Goal: Information Seeking & Learning: Understand process/instructions

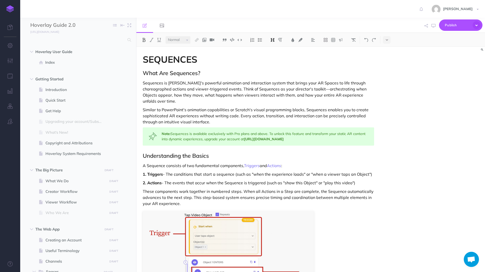
select select "null"
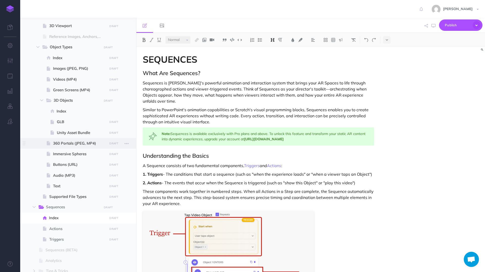
click at [68, 142] on span "360 Portals (JPEG, MP4)" at bounding box center [79, 143] width 53 height 6
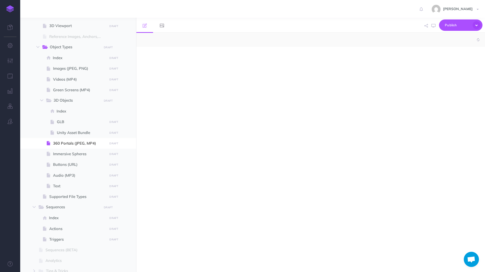
select select "null"
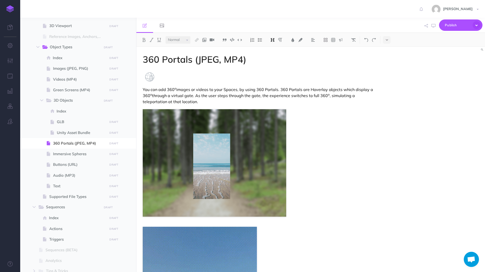
click at [228, 96] on span "You can add 360 o images or videos to your Spaces, by using 360 Portals. 360 Po…" at bounding box center [259, 95] width 232 height 17
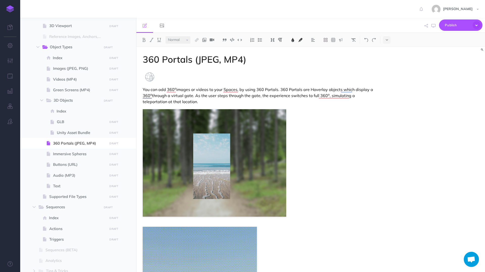
click at [217, 97] on span "You can add 360 o images or videos to your Spaces, by using 360 Portals. 360 Po…" at bounding box center [259, 95] width 232 height 17
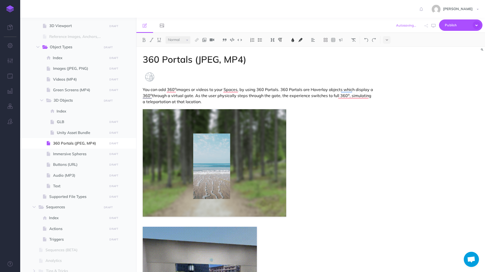
click at [276, 97] on span "You can add 360 o images or videos to your Spaces, by using 360 Portals. 360 Po…" at bounding box center [259, 95] width 232 height 17
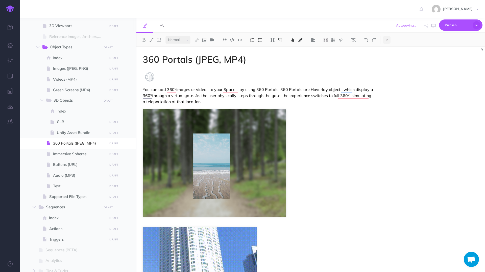
click at [277, 99] on p "You can add 360 o images or videos to your Spaces, by using 360 Portals. 360 Po…" at bounding box center [259, 95] width 232 height 18
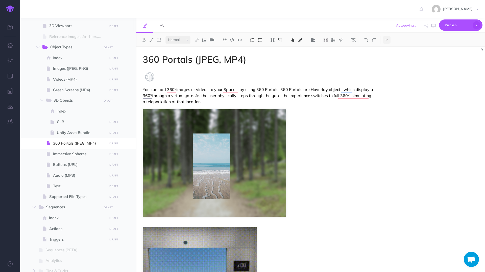
click at [279, 97] on span "You can add 360 o images or videos to your Spaces, by using 360 Portals. 360 Po…" at bounding box center [259, 95] width 232 height 17
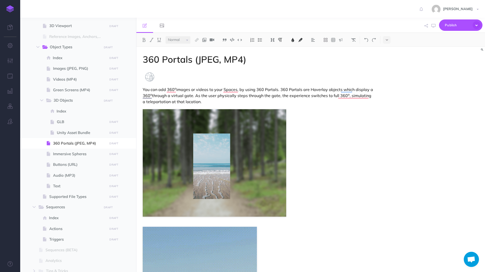
click at [291, 102] on p "You can add 360 o images or videos to your Spaces, by using 360 Portals. 360 Po…" at bounding box center [259, 95] width 232 height 18
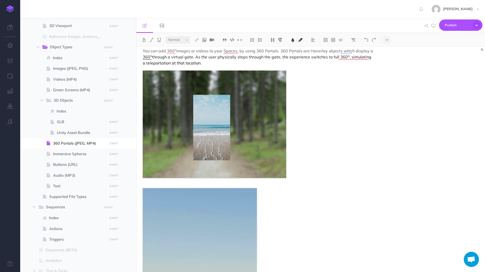
scroll to position [4, 0]
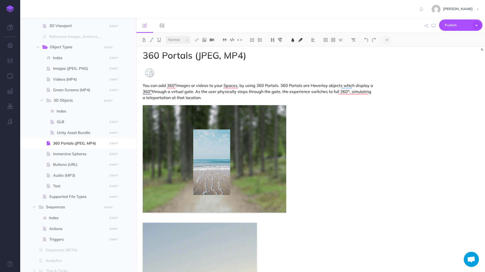
click at [172, 99] on span "You can add 360 o images or videos to your Spaces, by using 360 Portals. 360 Po…" at bounding box center [259, 91] width 232 height 17
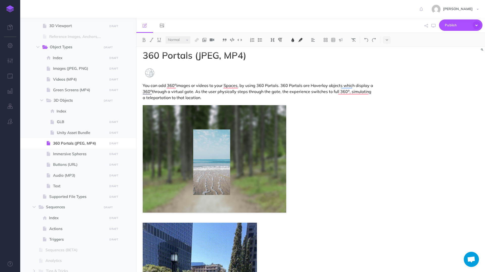
click at [198, 97] on p "You can add 360 o images or videos to your Spaces, by using 360 Portals. 360 Po…" at bounding box center [259, 91] width 232 height 18
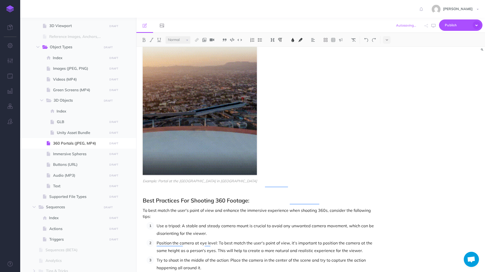
scroll to position [200, 0]
